Goal: Task Accomplishment & Management: Manage account settings

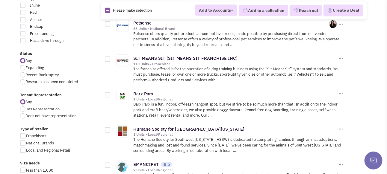
scroll to position [210, 0]
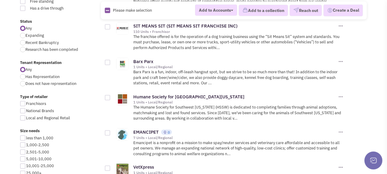
click at [25, 38] on div at bounding box center [22, 35] width 5 height 5
click at [25, 38] on input "Expanding" at bounding box center [27, 36] width 4 height 4
radio input "true"
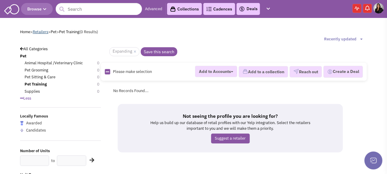
click at [45, 34] on link "Retailers" at bounding box center [41, 31] width 16 height 5
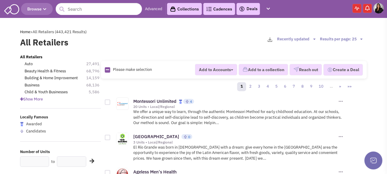
click at [22, 101] on icon at bounding box center [21, 99] width 3 height 4
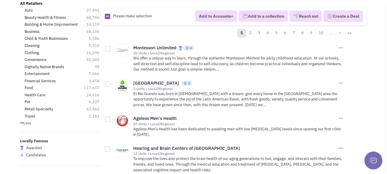
scroll to position [60, 0]
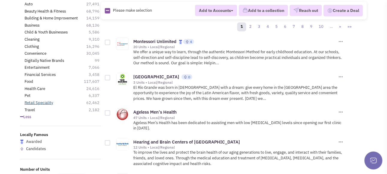
click at [36, 106] on link "Retail Speciality" at bounding box center [39, 103] width 28 height 6
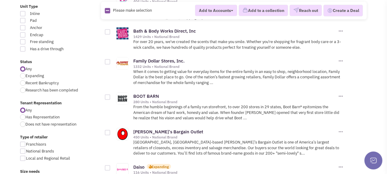
scroll to position [180, 0]
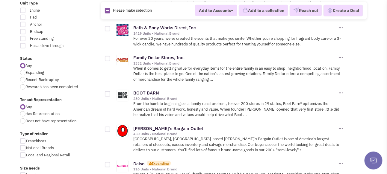
click at [26, 75] on span "Expanding" at bounding box center [34, 72] width 19 height 5
click at [26, 75] on input "Expanding" at bounding box center [27, 73] width 4 height 4
radio input "true"
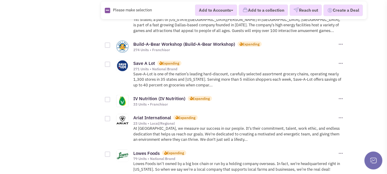
scroll to position [780, 0]
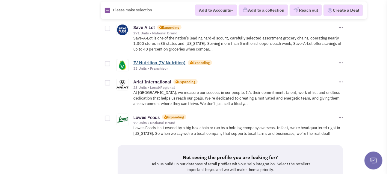
click at [145, 66] on link "IV Nutrition (IV Nutrition)" at bounding box center [159, 63] width 52 height 6
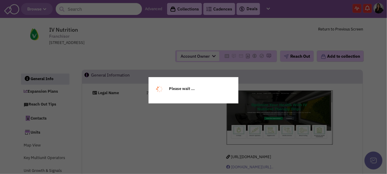
select select
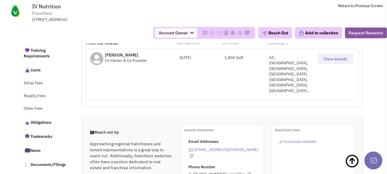
scroll to position [240, 0]
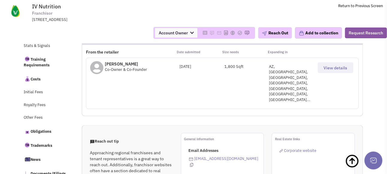
click at [332, 71] on span "View details" at bounding box center [336, 67] width 24 height 5
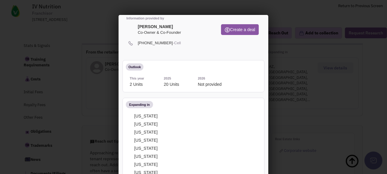
scroll to position [0, 0]
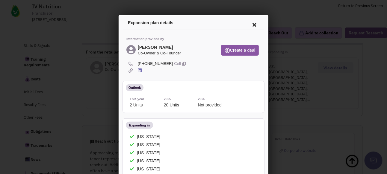
click at [249, 24] on icon at bounding box center [253, 23] width 13 height 14
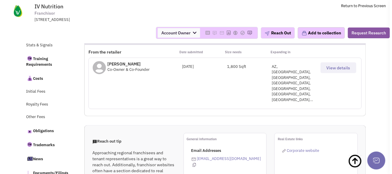
scroll to position [231, 0]
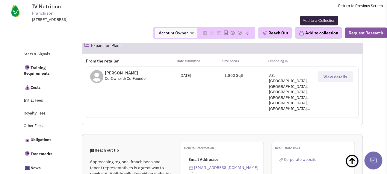
click at [317, 35] on button "Add to collection" at bounding box center [318, 32] width 47 height 11
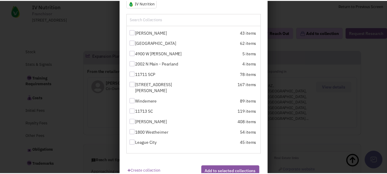
scroll to position [80, 0]
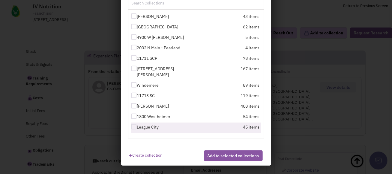
click at [133, 127] on div at bounding box center [133, 126] width 5 height 5
click at [137, 127] on input "League City" at bounding box center [139, 128] width 4 height 4
checkbox input "true"
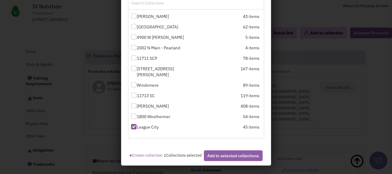
click at [226, 162] on button "Add to selected collections" at bounding box center [233, 156] width 59 height 11
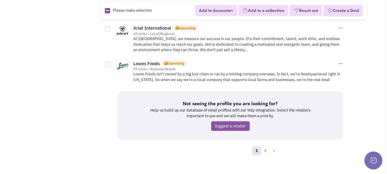
scroll to position [847, 0]
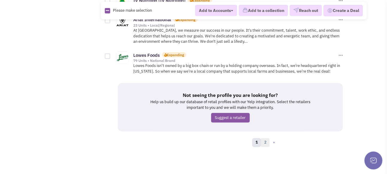
click at [269, 145] on link "2" at bounding box center [265, 143] width 9 height 9
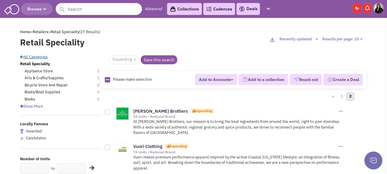
click at [41, 60] on link "All Categories" at bounding box center [34, 57] width 28 height 5
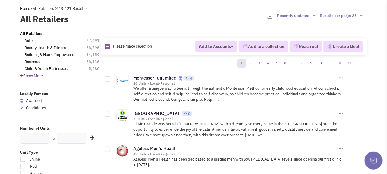
scroll to position [90, 0]
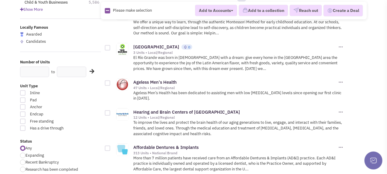
click at [31, 12] on span "Show More" at bounding box center [31, 9] width 23 height 5
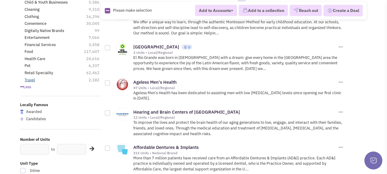
click at [30, 83] on link "Travel" at bounding box center [30, 81] width 10 height 6
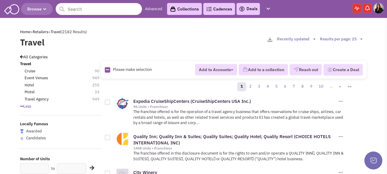
scroll to position [180, 0]
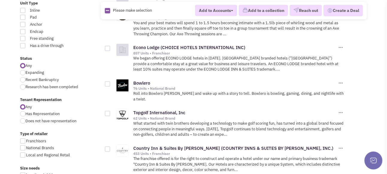
click at [23, 76] on div at bounding box center [22, 72] width 5 height 5
click at [25, 75] on input "Expanding" at bounding box center [27, 73] width 4 height 4
radio input "true"
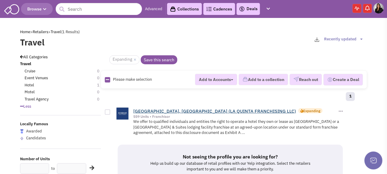
click at [178, 114] on link "[GEOGRAPHIC_DATA], [GEOGRAPHIC_DATA] (LA QUINTA FRANCHISING LLC)" at bounding box center [214, 112] width 163 height 6
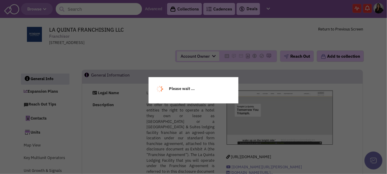
select select
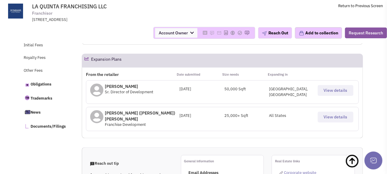
scroll to position [312, 0]
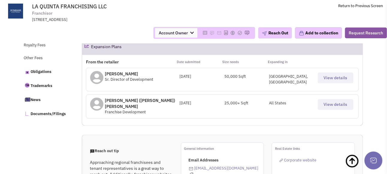
click at [339, 79] on span "View details" at bounding box center [336, 78] width 24 height 5
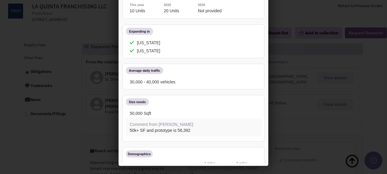
scroll to position [0, 0]
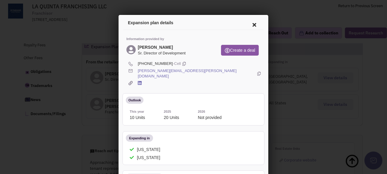
click at [250, 24] on icon at bounding box center [253, 23] width 13 height 14
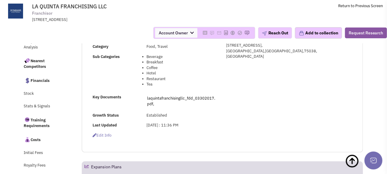
scroll to position [133, 0]
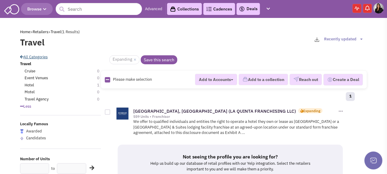
click at [43, 60] on link "All Categories" at bounding box center [34, 57] width 28 height 5
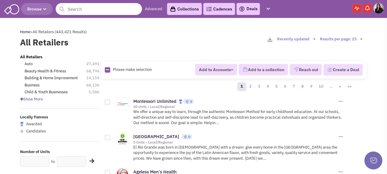
click at [25, 102] on span "Show More" at bounding box center [31, 99] width 23 height 5
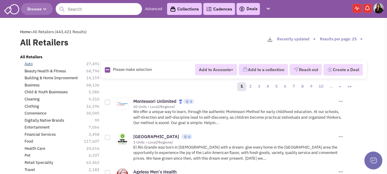
click at [29, 67] on link "Auto" at bounding box center [29, 64] width 8 height 6
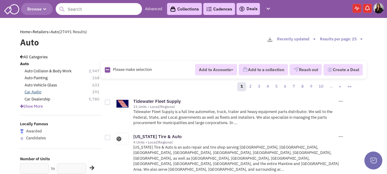
click at [32, 95] on link "Car Audio" at bounding box center [33, 93] width 17 height 6
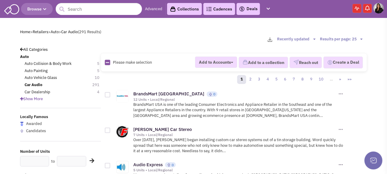
click at [22, 101] on icon at bounding box center [21, 99] width 3 height 4
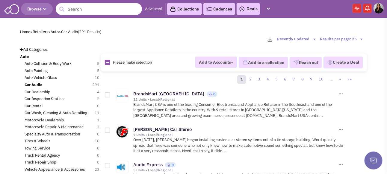
scroll to position [30, 0]
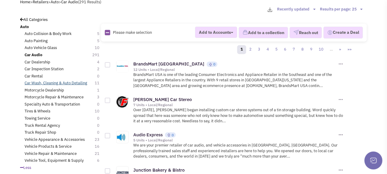
click at [47, 86] on link "Car Wash, Cleaning & Auto Detailing" at bounding box center [56, 84] width 63 height 6
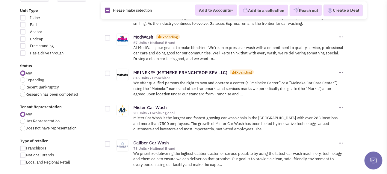
scroll to position [270, 0]
click at [22, 83] on div at bounding box center [22, 79] width 5 height 5
click at [25, 82] on input "Expanding" at bounding box center [27, 81] width 4 height 4
radio input "true"
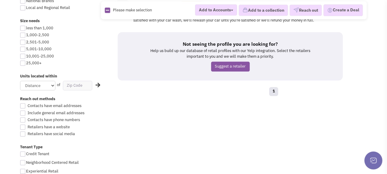
scroll to position [420, 0]
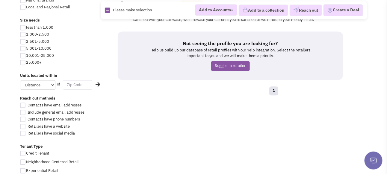
click at [71, 90] on input "text" at bounding box center [77, 85] width 29 height 10
type input "77535"
click at [53, 90] on select "Distance 1 Mile 5 Miles 10 Miles 20 Miles 50 Miles" at bounding box center [37, 85] width 35 height 10
select select "50"
click at [20, 90] on select "Distance 1 Mile 5 Miles 10 Miles 20 Miles 50 Miles" at bounding box center [37, 85] width 35 height 10
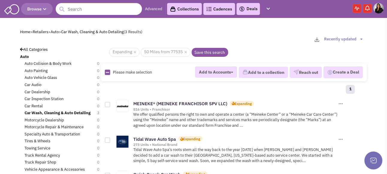
click at [202, 8] on link "Collections" at bounding box center [184, 9] width 35 height 12
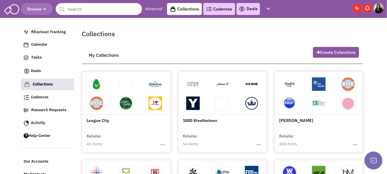
click at [119, 115] on span at bounding box center [126, 105] width 29 height 19
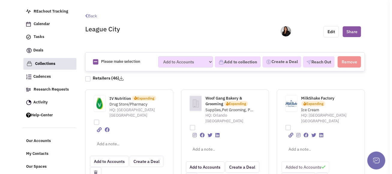
scroll to position [30, 0]
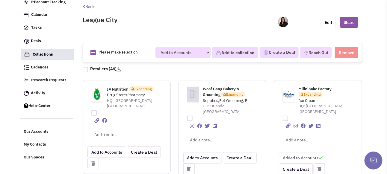
click at [92, 121] on div "IV Nutrition Expanding Drug Store/Pharmacy HQ: [GEOGRAPHIC_DATA] [GEOGRAPHIC_DA…" at bounding box center [127, 127] width 88 height 94
click at [95, 116] on div at bounding box center [92, 112] width 8 height 7
checkbox input "true"
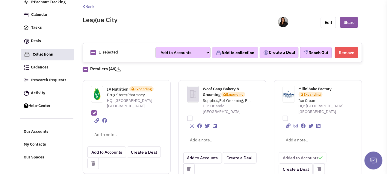
click at [315, 58] on button "Reach Out" at bounding box center [316, 52] width 32 height 11
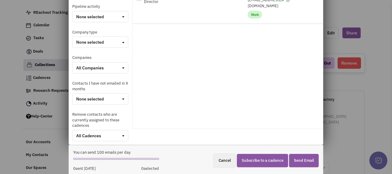
scroll to position [0, 0]
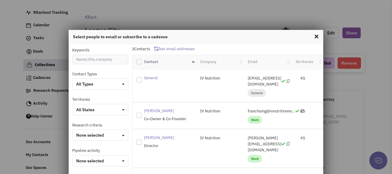
click at [97, 88] on button "All Types" at bounding box center [100, 84] width 55 height 11
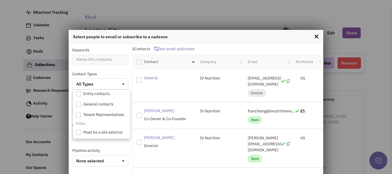
click at [97, 88] on button "All Types" at bounding box center [100, 84] width 55 height 11
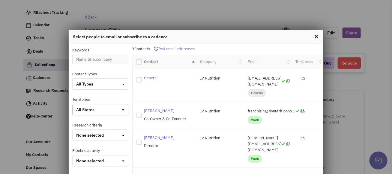
click at [100, 112] on div "All States" at bounding box center [100, 110] width 48 height 6
click at [100, 111] on div "All States" at bounding box center [100, 110] width 48 height 6
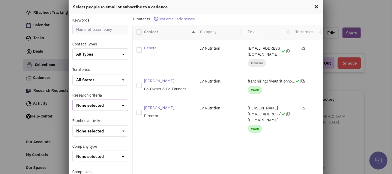
click at [101, 107] on span "None selected" at bounding box center [90, 105] width 28 height 5
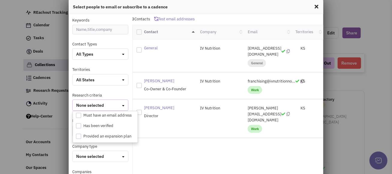
click at [101, 107] on span "None selected" at bounding box center [90, 105] width 28 height 5
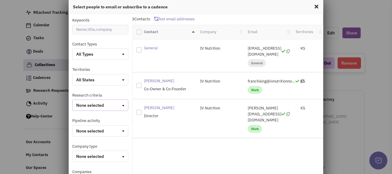
scroll to position [60, 0]
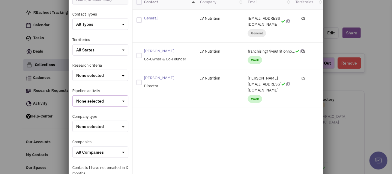
click at [103, 103] on div "None selected" at bounding box center [100, 101] width 48 height 6
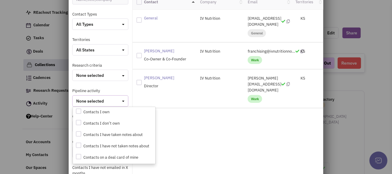
click at [103, 103] on div "None selected" at bounding box center [100, 101] width 48 height 6
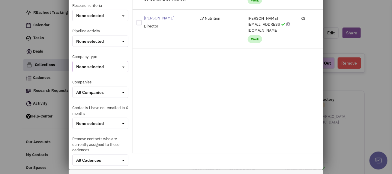
scroll to position [145, 0]
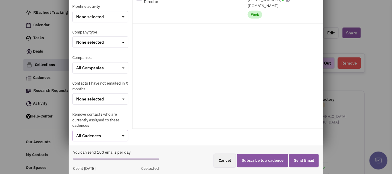
click at [124, 135] on button "All Cadences" at bounding box center [100, 135] width 56 height 11
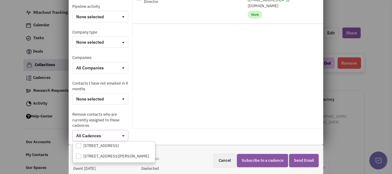
click at [124, 135] on button "All Cadences" at bounding box center [100, 135] width 56 height 11
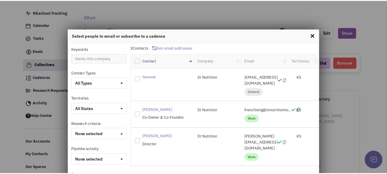
scroll to position [0, 0]
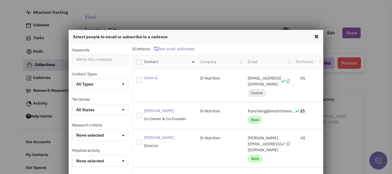
click at [316, 37] on span at bounding box center [316, 37] width 8 height 10
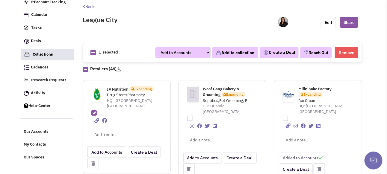
click at [190, 121] on div at bounding box center [187, 118] width 8 height 7
checkbox input "true"
click at [352, 28] on button "Share" at bounding box center [349, 22] width 18 height 11
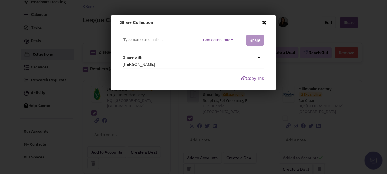
click at [157, 64] on div "[PERSON_NAME]" at bounding box center [193, 64] width 142 height 7
click at [258, 57] on span at bounding box center [258, 56] width 2 height 1
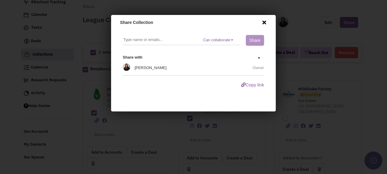
click at [258, 57] on span at bounding box center [258, 56] width 2 height 1
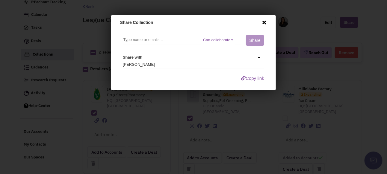
click at [262, 22] on span at bounding box center [263, 21] width 8 height 10
